Goal: Communication & Community: Answer question/provide support

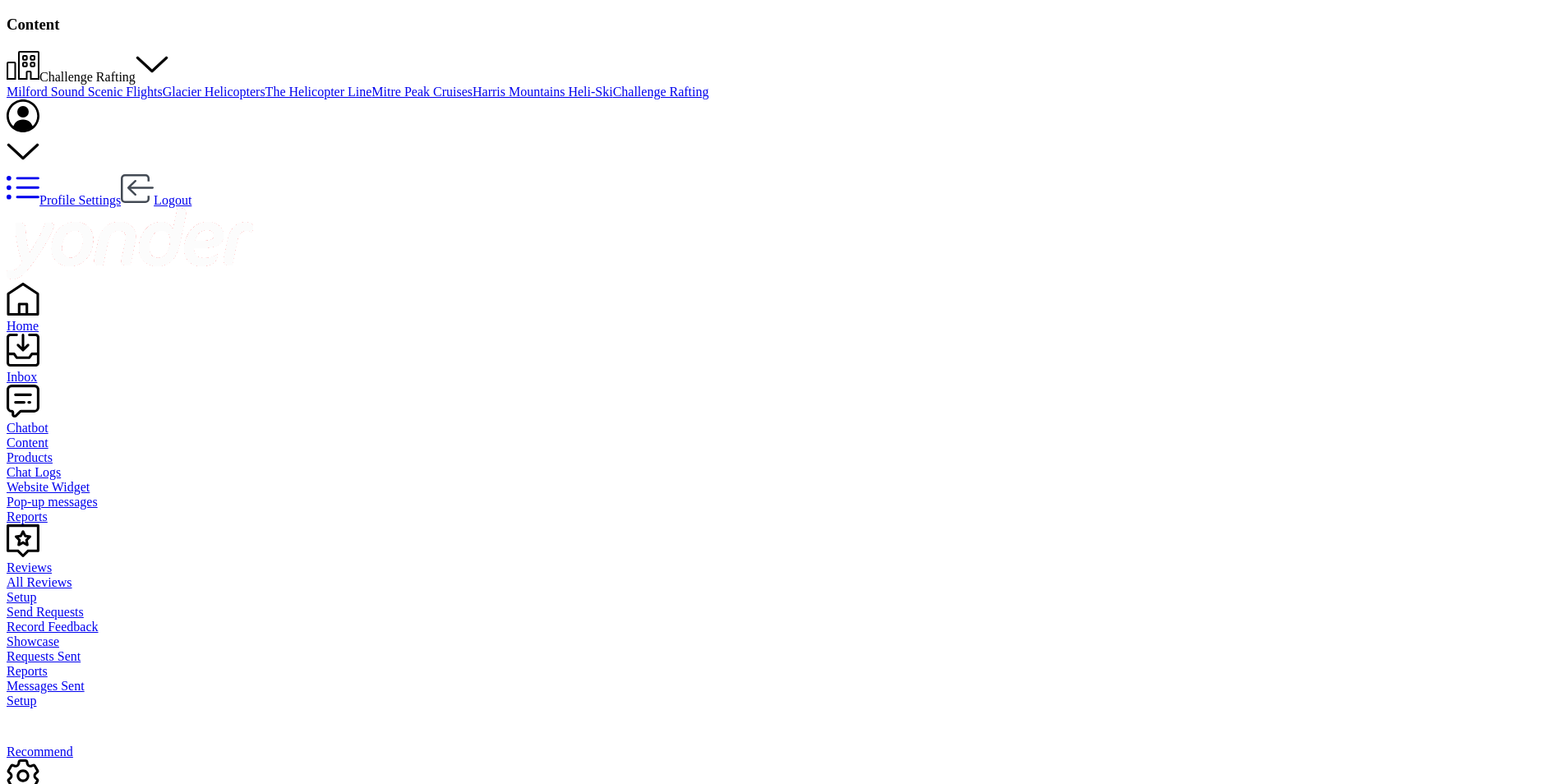
click at [136, 70] on span "Challenge Rafting" at bounding box center [87, 76] width 96 height 14
click at [266, 98] on link "Glacier Helicopters" at bounding box center [214, 92] width 103 height 14
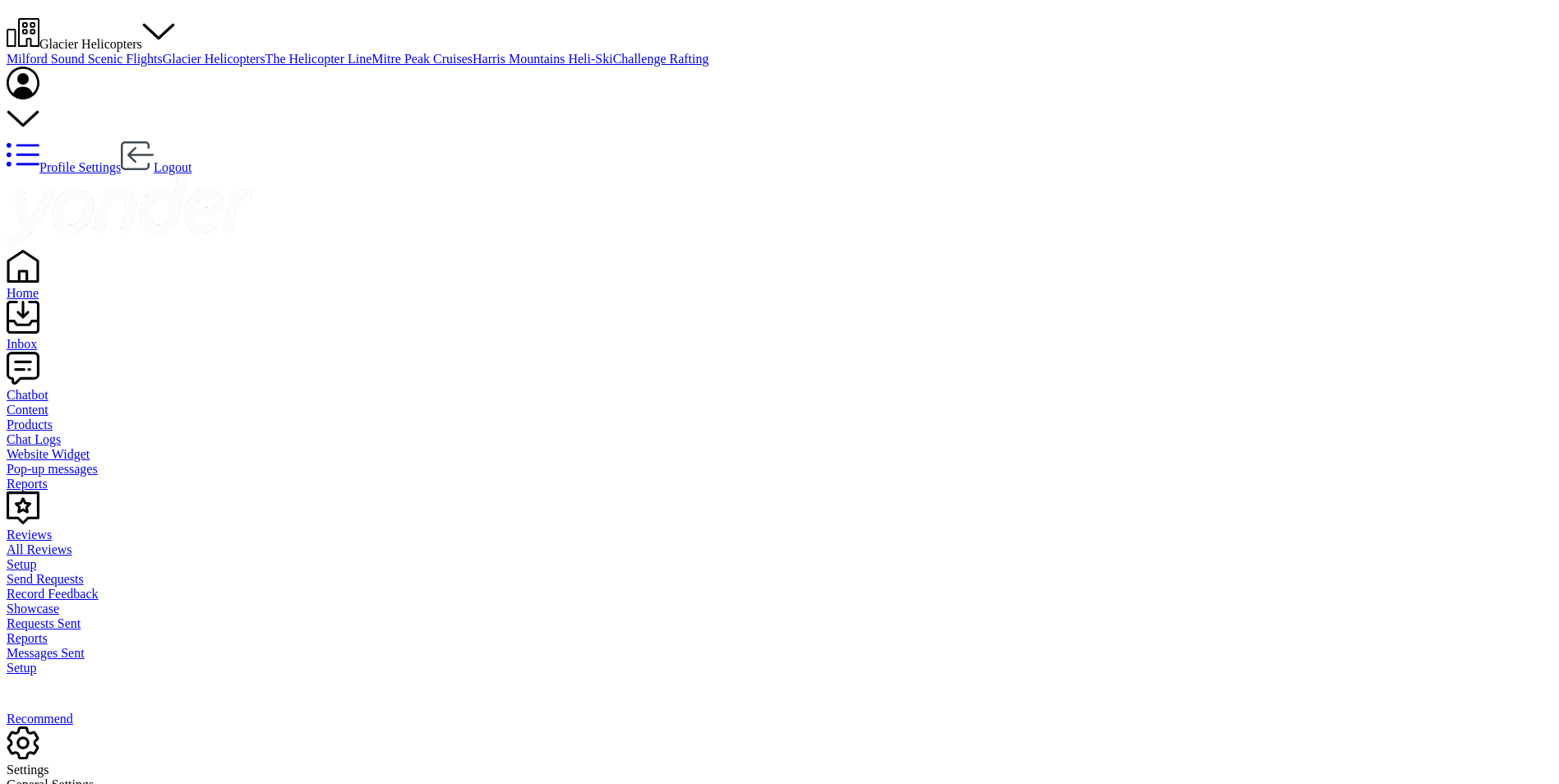
click at [69, 528] on div "Reviews" at bounding box center [779, 535] width 1545 height 14
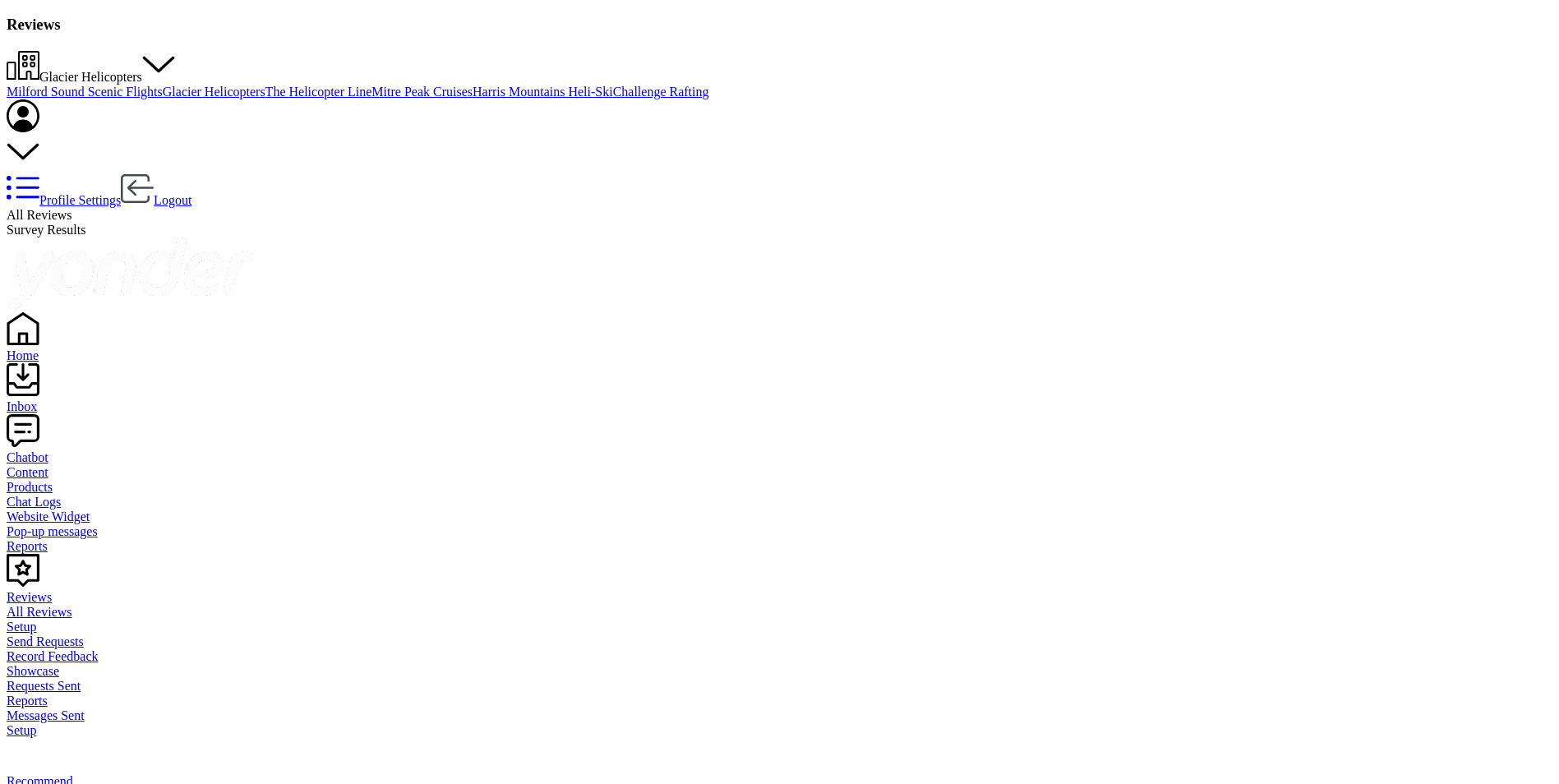
type textarea "Thank you so much for your wonderful review! We’re thrilled to hear you had suc…"
drag, startPoint x: 1245, startPoint y: 213, endPoint x: 1143, endPoint y: 188, distance: 105.0
copy p "Was a surreal experience that words and photos can’t describe. Staff went above…"
